Goal: Navigation & Orientation: Find specific page/section

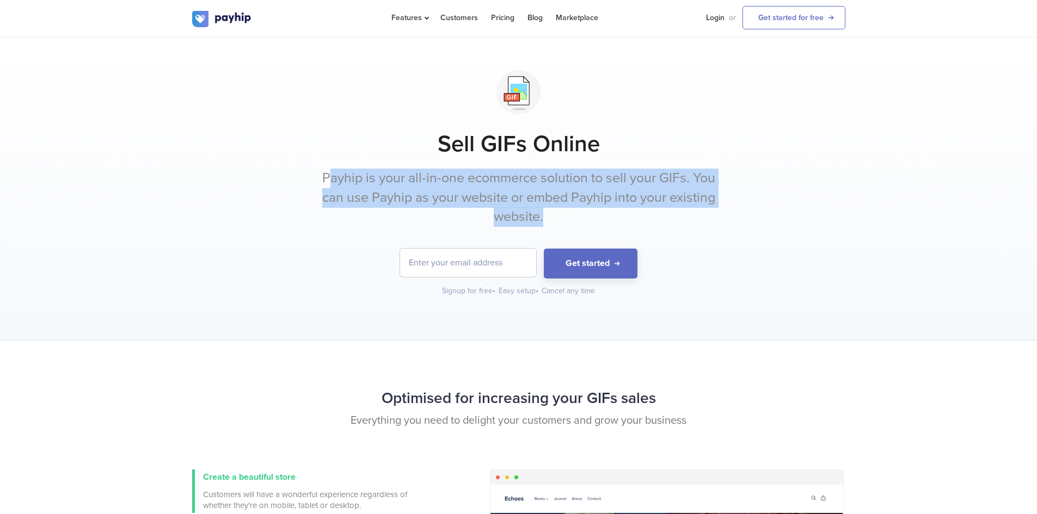
drag, startPoint x: 330, startPoint y: 176, endPoint x: 703, endPoint y: 214, distance: 374.9
click at [703, 214] on p "Payhip is your all-in-one ecommerce solution to sell your GIFs. You can use Pay…" at bounding box center [519, 198] width 408 height 58
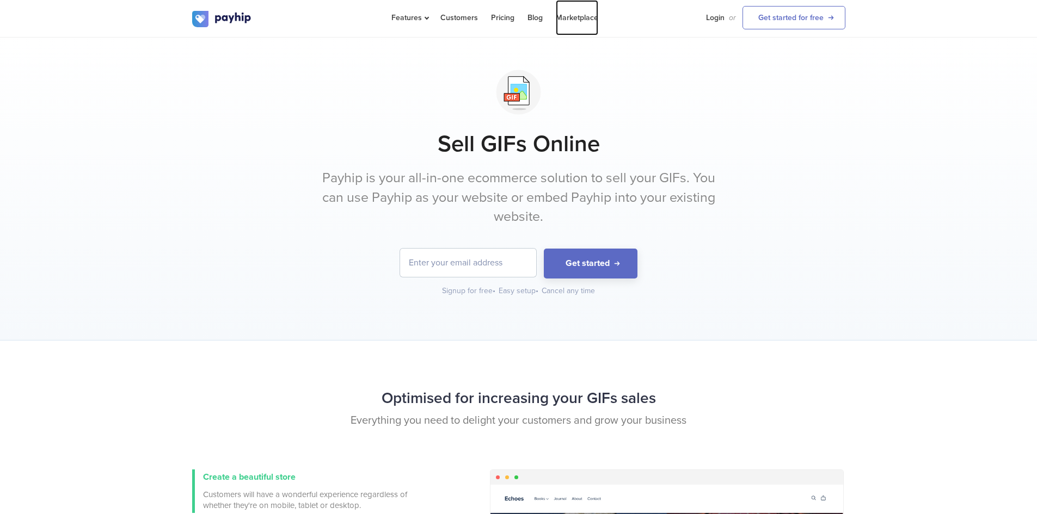
click at [571, 20] on link "Marketplace" at bounding box center [577, 17] width 42 height 35
